Goal: Task Accomplishment & Management: Manage account settings

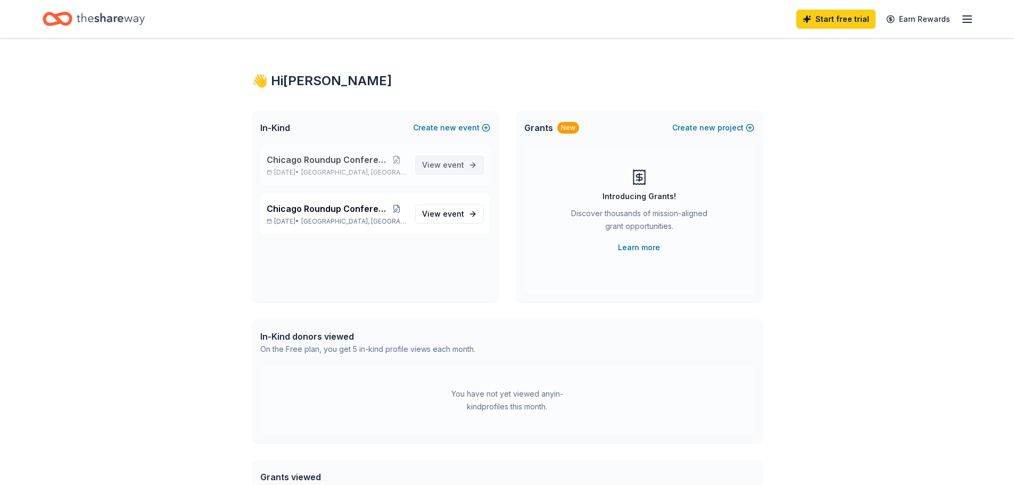
click at [445, 166] on span "event" at bounding box center [453, 164] width 21 height 9
click at [708, 129] on span "new" at bounding box center [707, 127] width 16 height 13
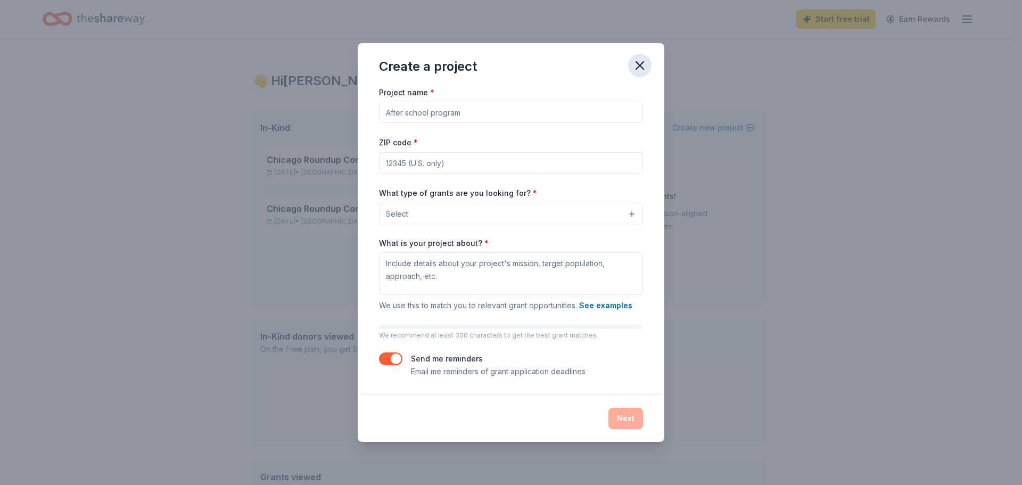
click at [641, 66] on icon "button" at bounding box center [639, 65] width 15 height 15
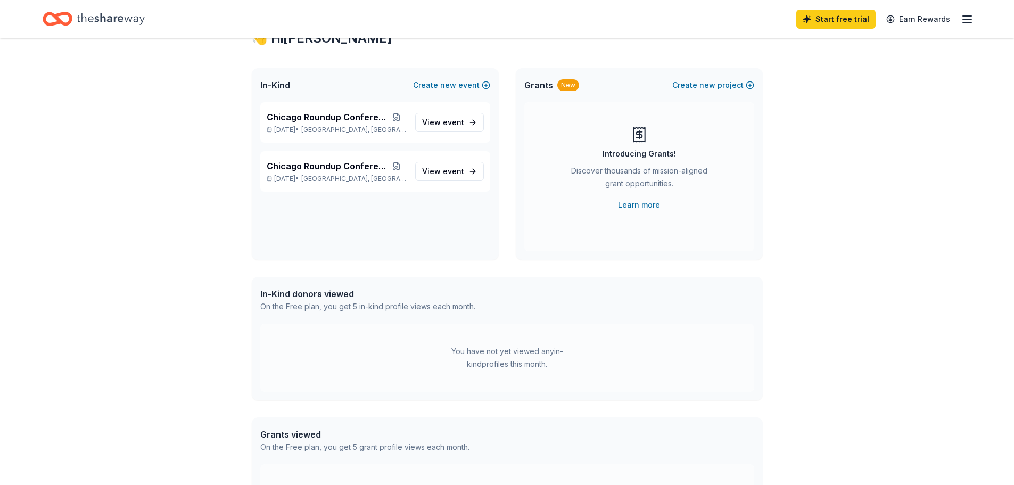
scroll to position [18, 0]
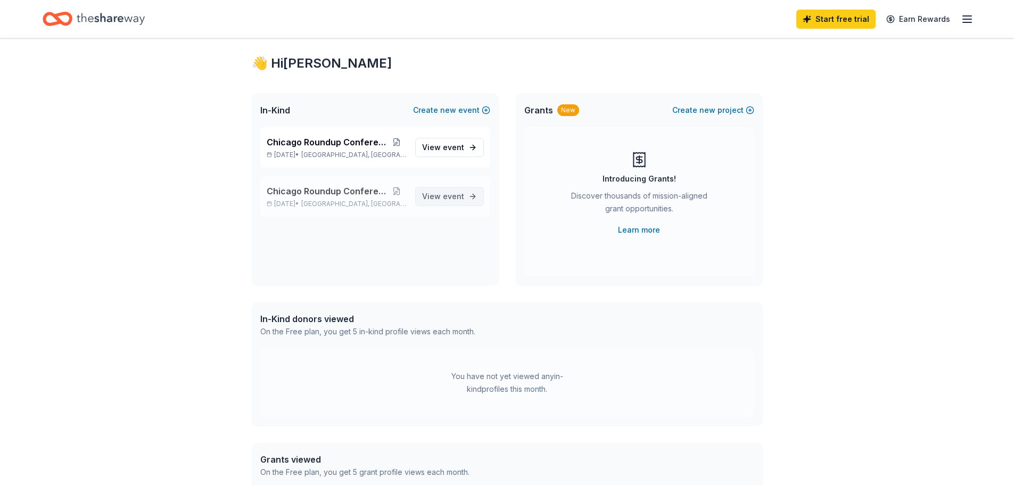
click at [435, 195] on span "View event" at bounding box center [443, 196] width 42 height 13
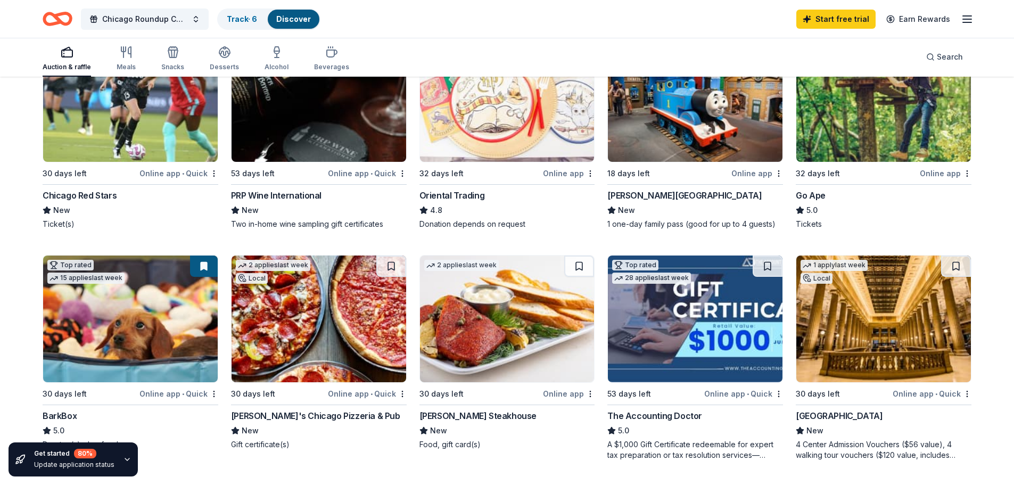
scroll to position [160, 0]
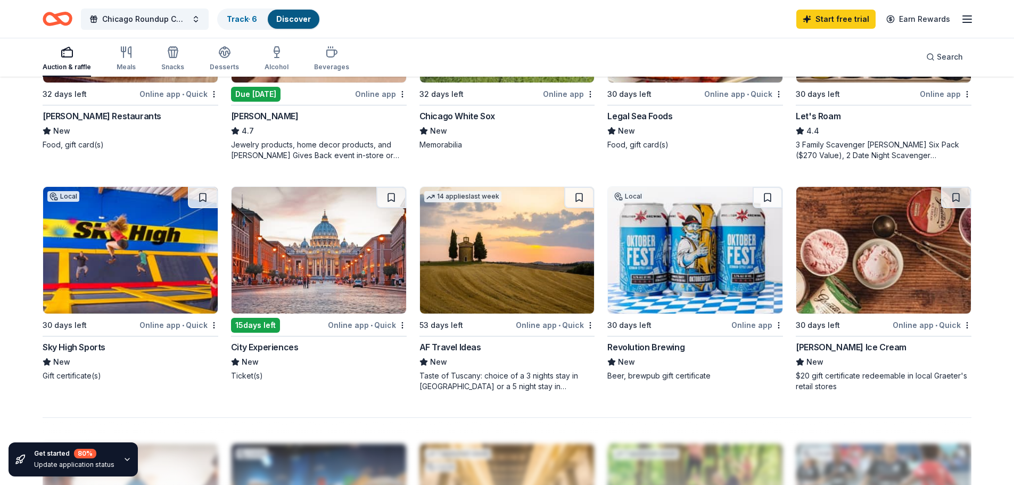
scroll to position [18, 0]
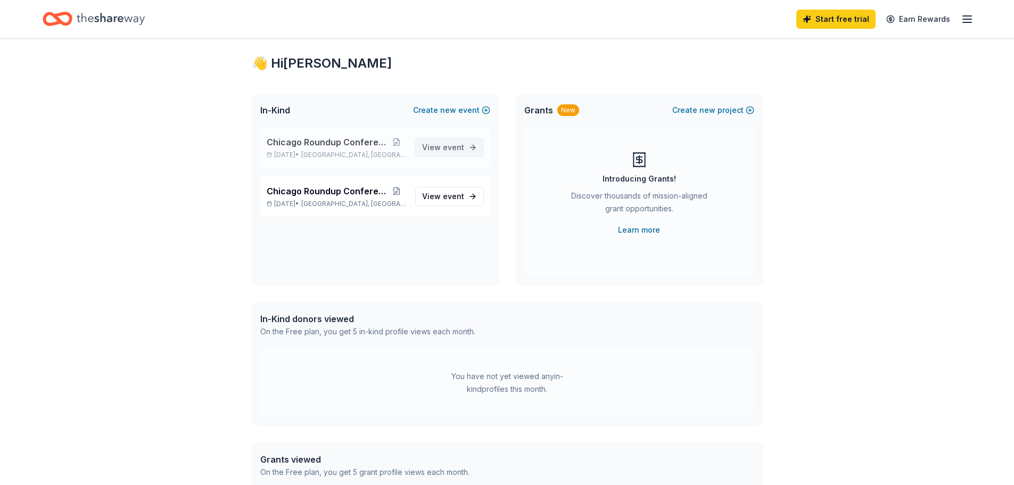
click at [451, 150] on span "event" at bounding box center [453, 147] width 21 height 9
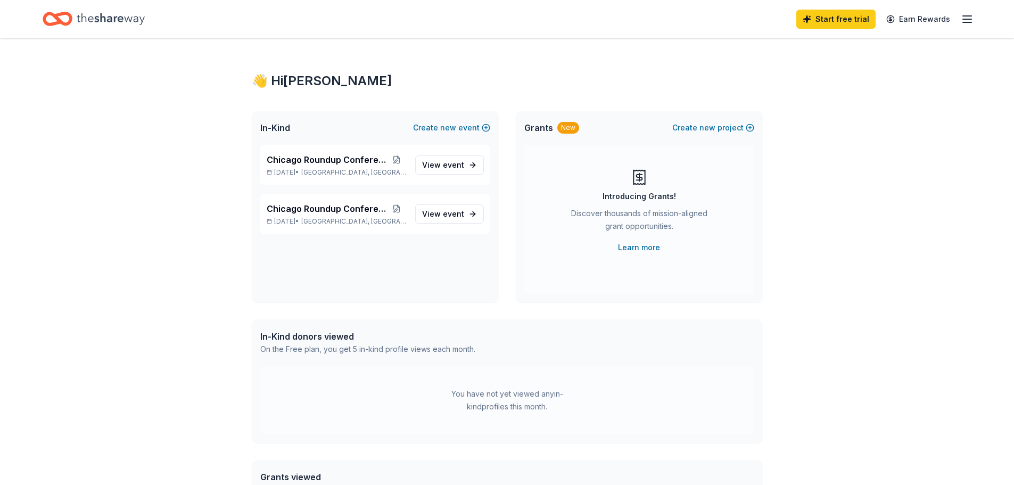
click at [967, 18] on icon "button" at bounding box center [967, 19] width 13 height 13
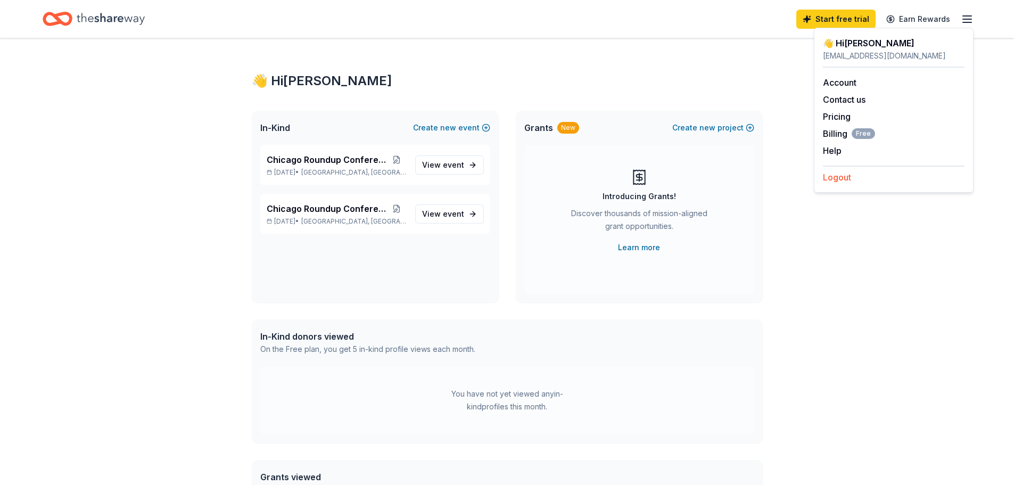
click at [835, 175] on button "Logout" at bounding box center [837, 177] width 28 height 13
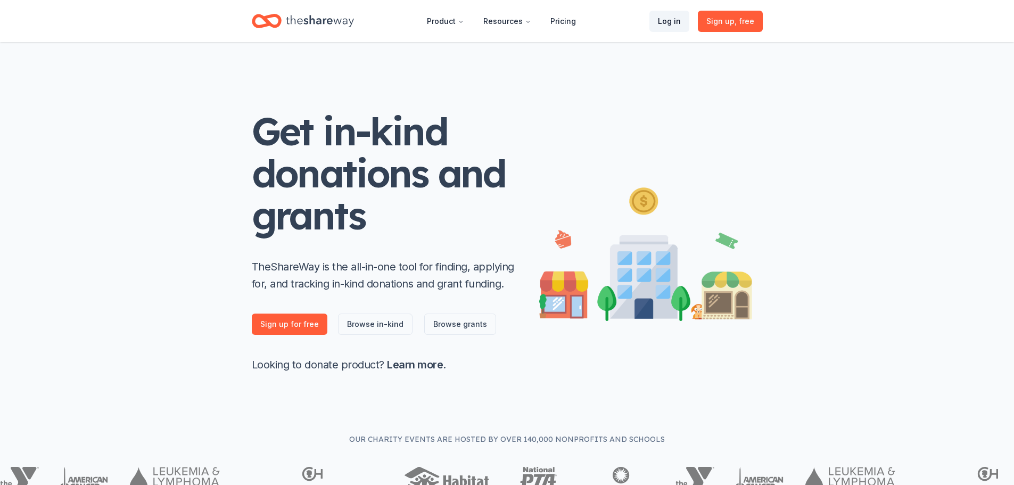
click at [668, 22] on link "Log in" at bounding box center [669, 21] width 40 height 21
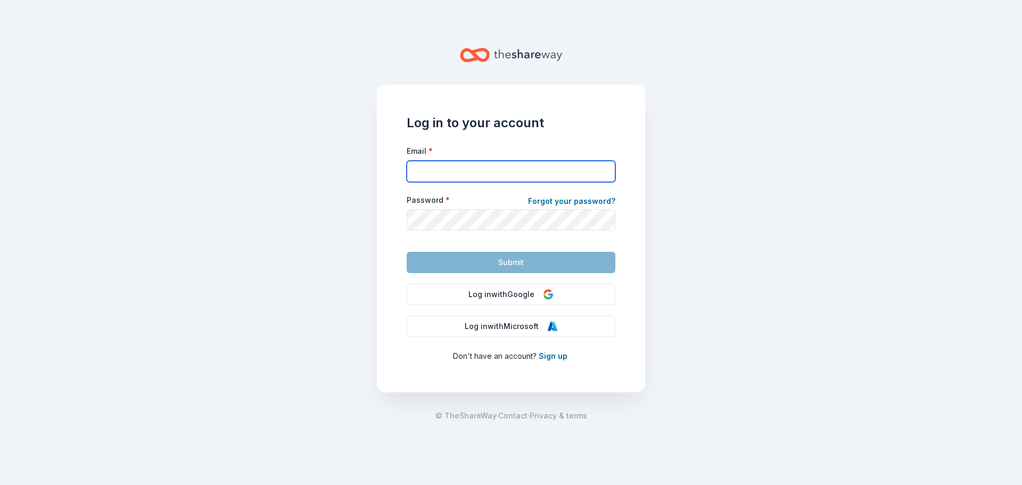
drag, startPoint x: 446, startPoint y: 180, endPoint x: 460, endPoint y: 173, distance: 15.7
click at [447, 184] on form "Email * Password * Forgot your password? Submit" at bounding box center [511, 208] width 209 height 129
type input "treasurer@chicagoroundup.org"
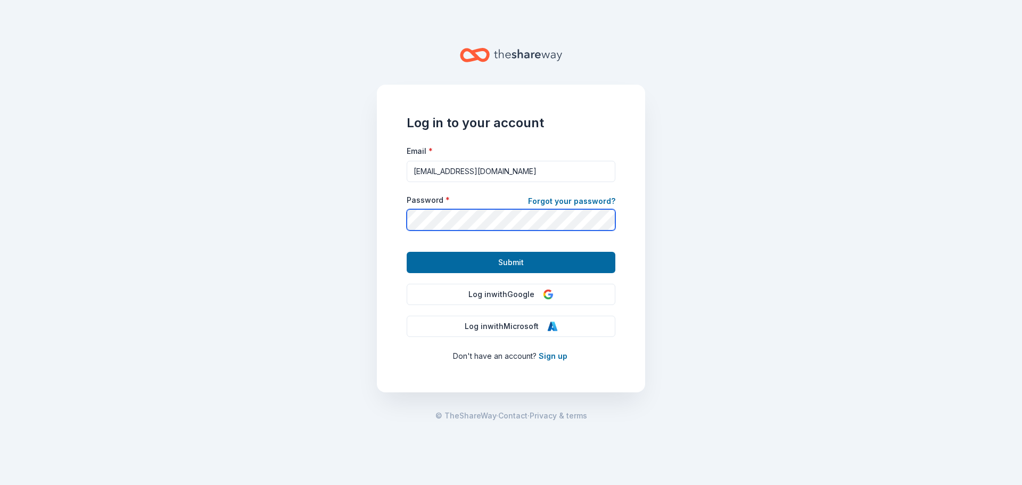
click at [407, 252] on button "Submit" at bounding box center [511, 262] width 209 height 21
